Goal: Find specific page/section: Find specific page/section

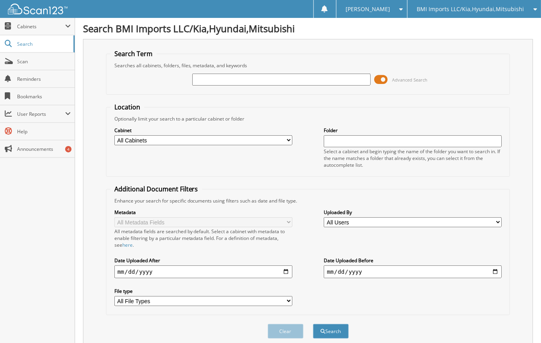
click at [46, 10] on img at bounding box center [38, 9] width 60 height 11
type input "17154"
click at [313, 323] on button "Search" at bounding box center [331, 330] width 36 height 15
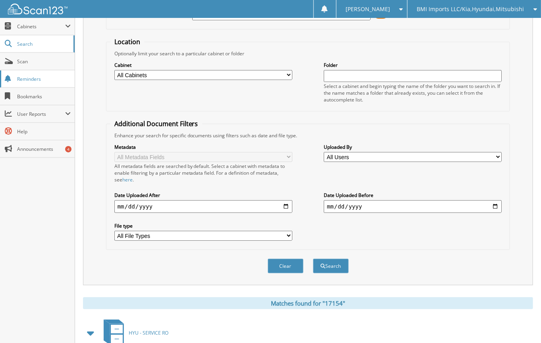
scroll to position [64, 0]
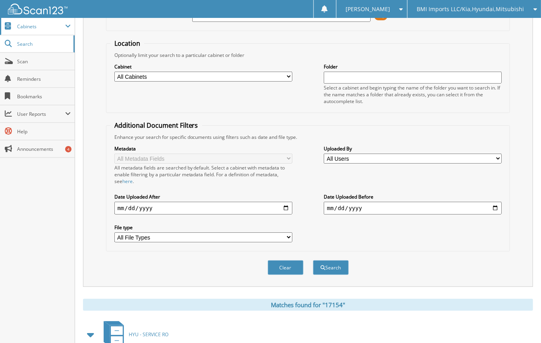
click at [33, 25] on span "Cabinets" at bounding box center [41, 26] width 48 height 7
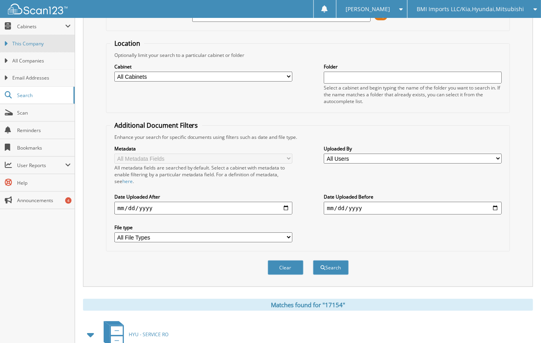
click at [35, 40] on span "This Company" at bounding box center [41, 43] width 58 height 7
